Goal: Information Seeking & Learning: Learn about a topic

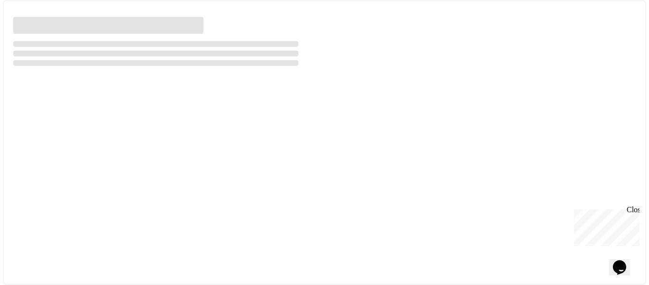
click at [634, 211] on div "Close" at bounding box center [633, 211] width 12 height 12
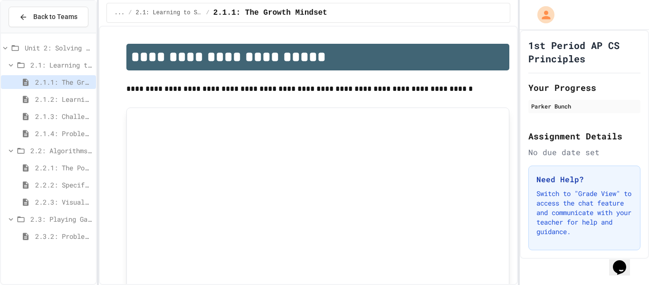
click at [57, 236] on span "2.3.2: Problem Solving Reflection" at bounding box center [63, 236] width 57 height 10
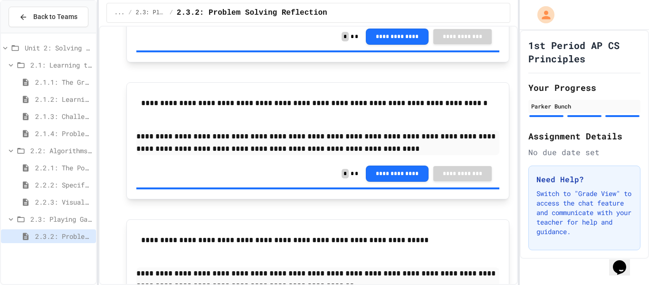
scroll to position [285, 0]
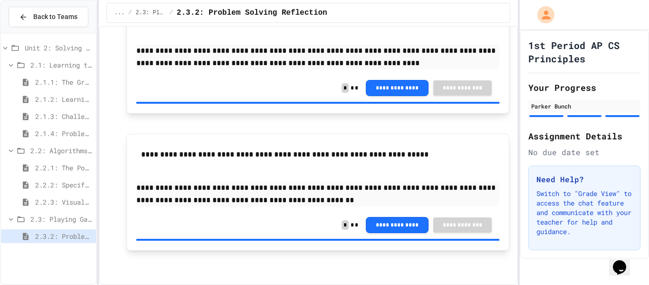
click at [317, 120] on p at bounding box center [318, 123] width 384 height 12
